Goal: Transaction & Acquisition: Book appointment/travel/reservation

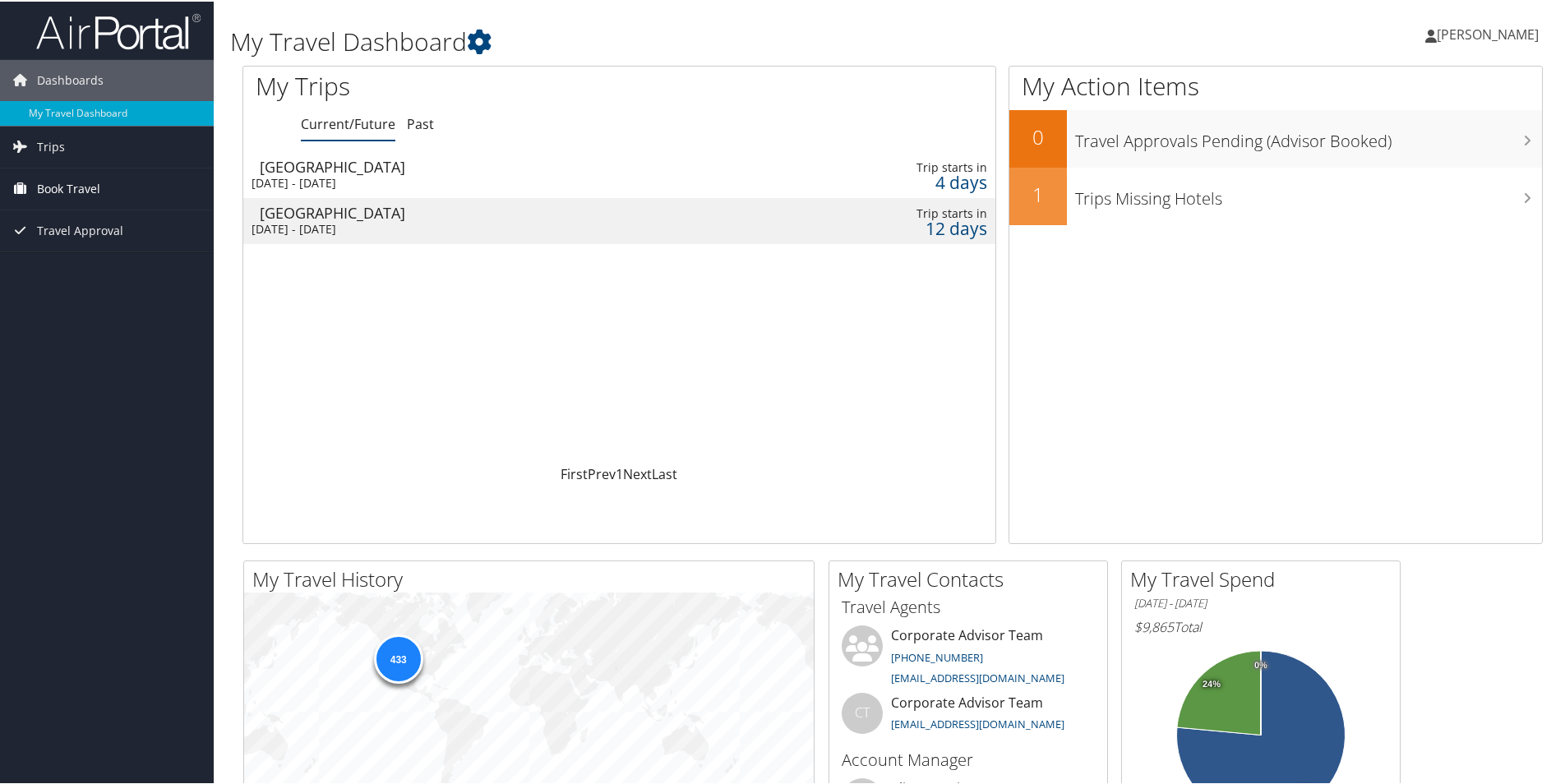
click at [157, 191] on link "Book Travel" at bounding box center [106, 187] width 213 height 41
click at [88, 271] on link "Book/Manage Online Trips" at bounding box center [106, 270] width 213 height 25
